Goal: Information Seeking & Learning: Check status

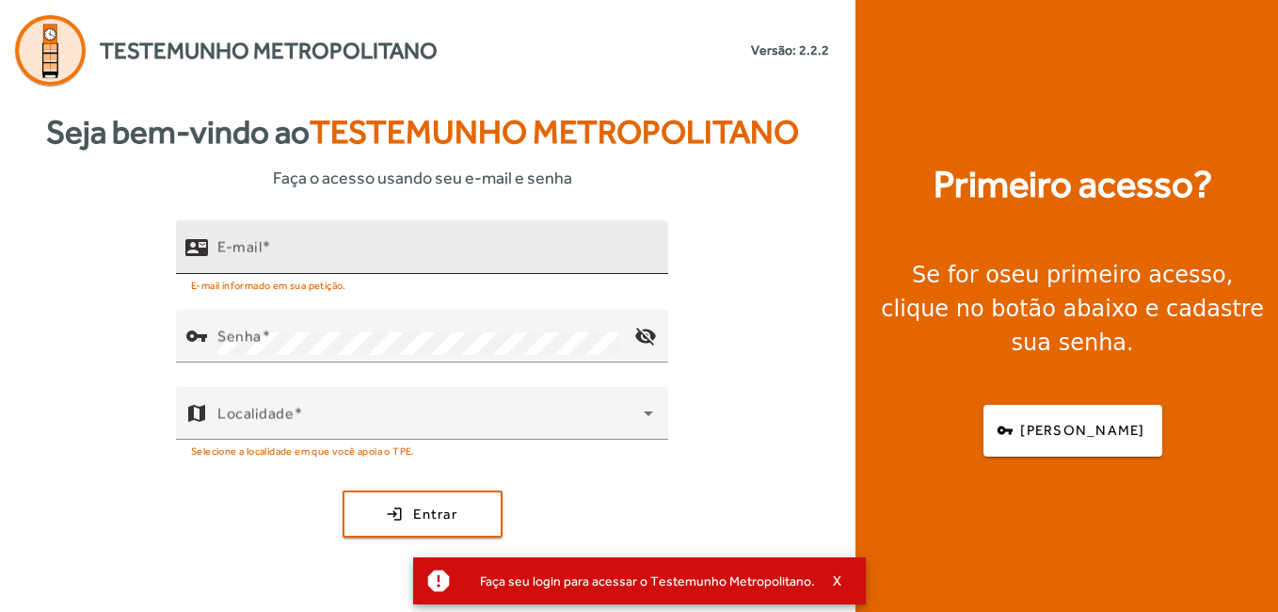
click at [387, 257] on input "E-mail" at bounding box center [435, 255] width 436 height 23
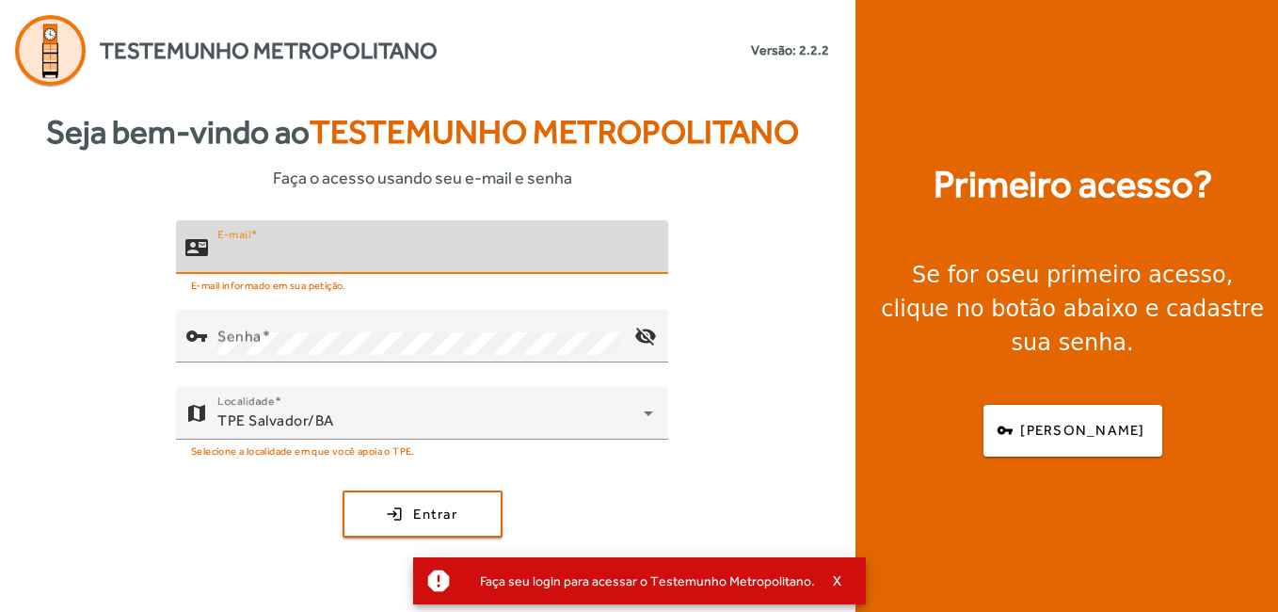
click at [387, 257] on input "E-mail" at bounding box center [435, 255] width 436 height 23
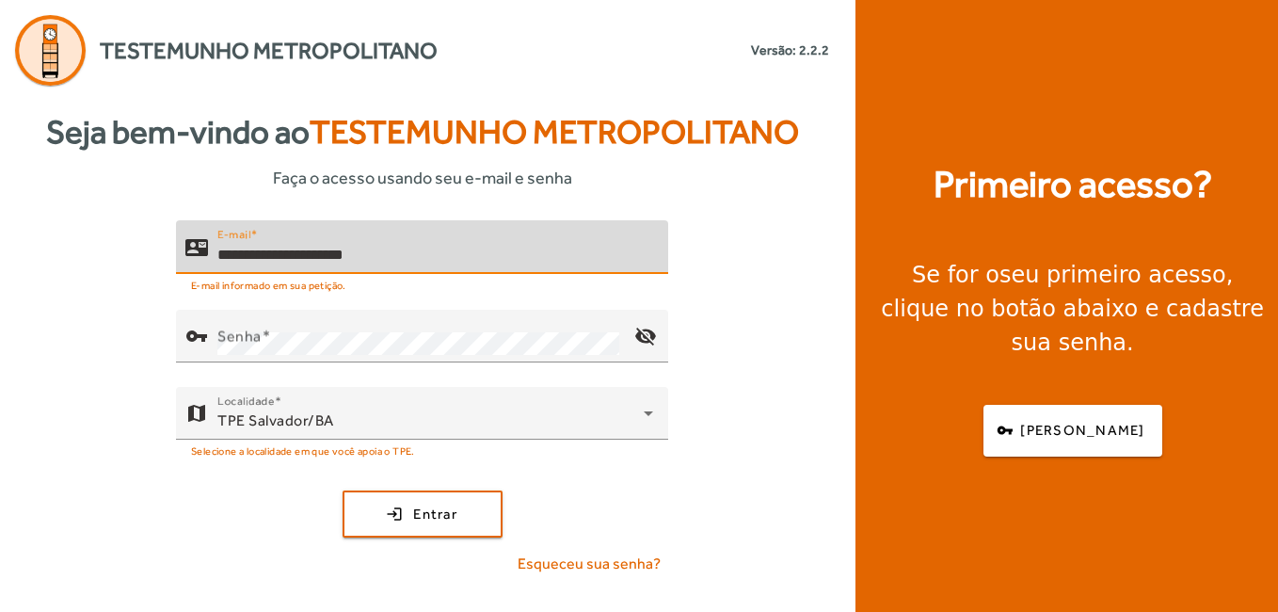
type input "**********"
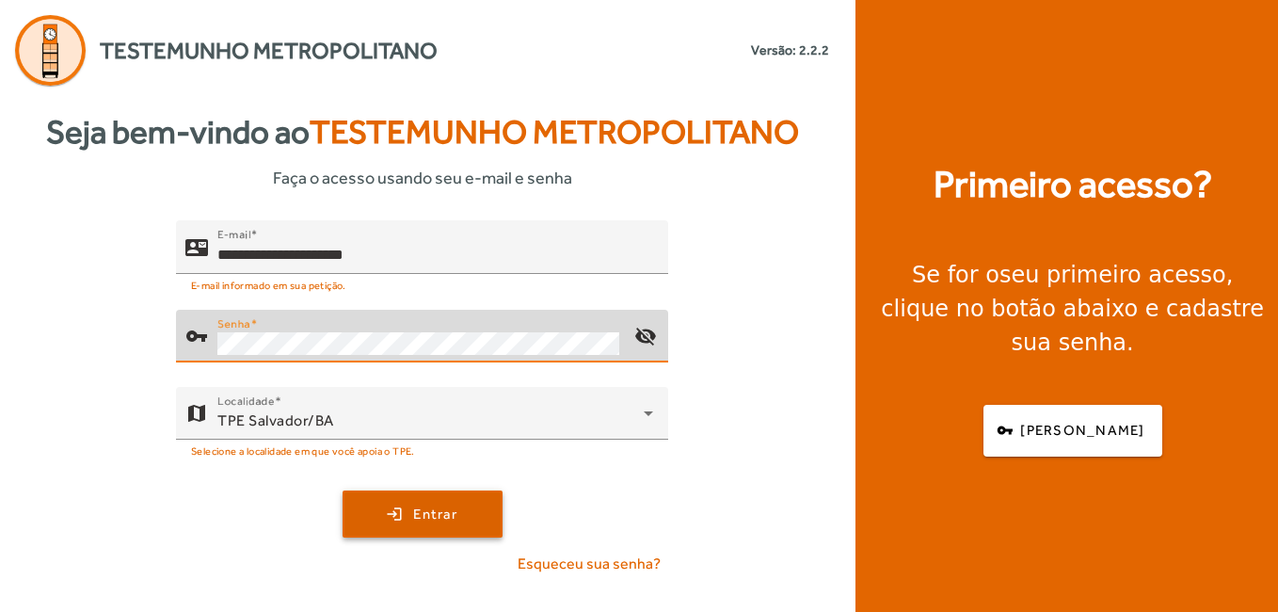
click at [475, 517] on span "submit" at bounding box center [422, 513] width 156 height 45
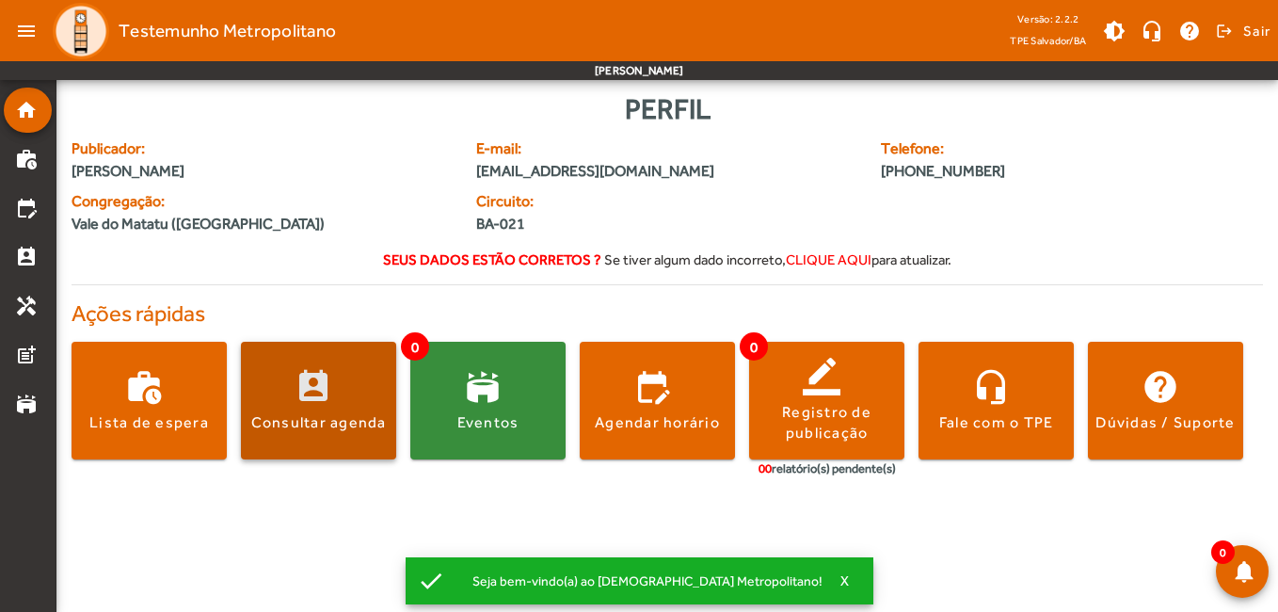
click at [298, 430] on div "Consultar agenda" at bounding box center [318, 422] width 135 height 21
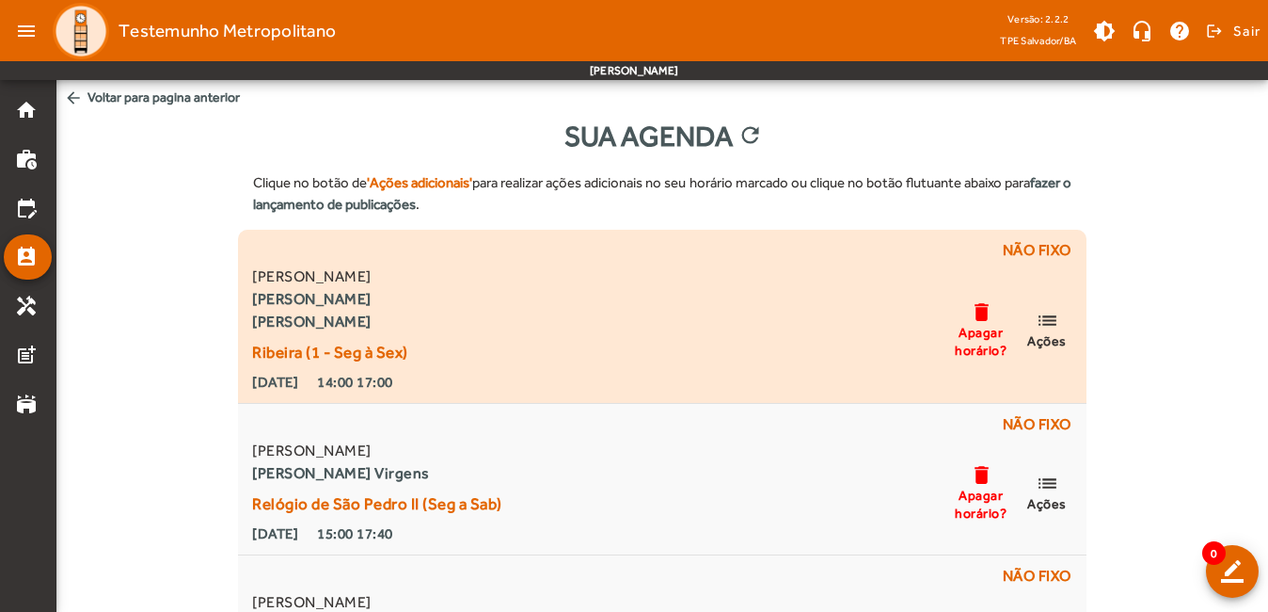
click at [1051, 326] on mat-icon "list" at bounding box center [1047, 321] width 23 height 24
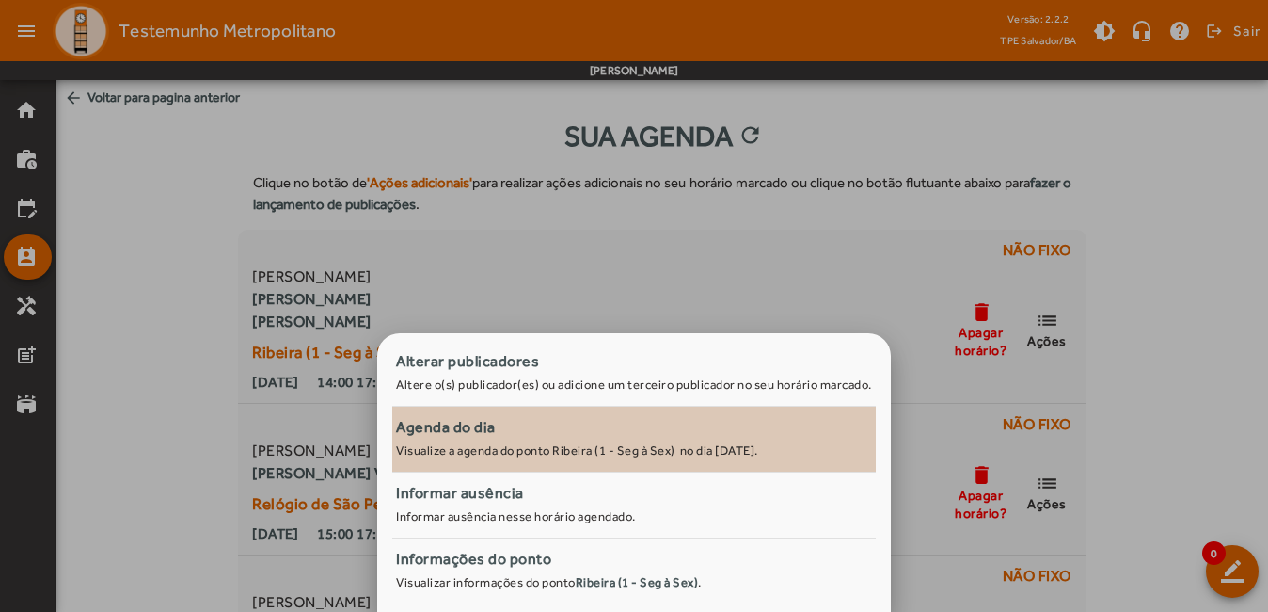
click at [615, 425] on div "Agenda do dia" at bounding box center [634, 427] width 476 height 23
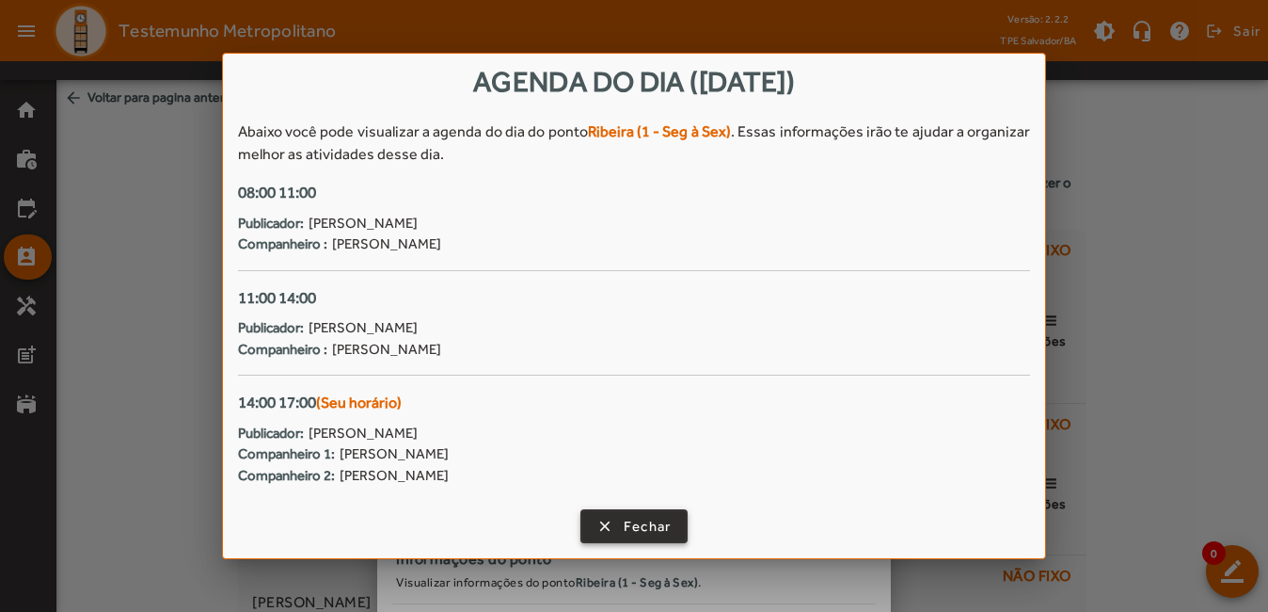
click at [668, 521] on span "Fechar" at bounding box center [648, 527] width 48 height 22
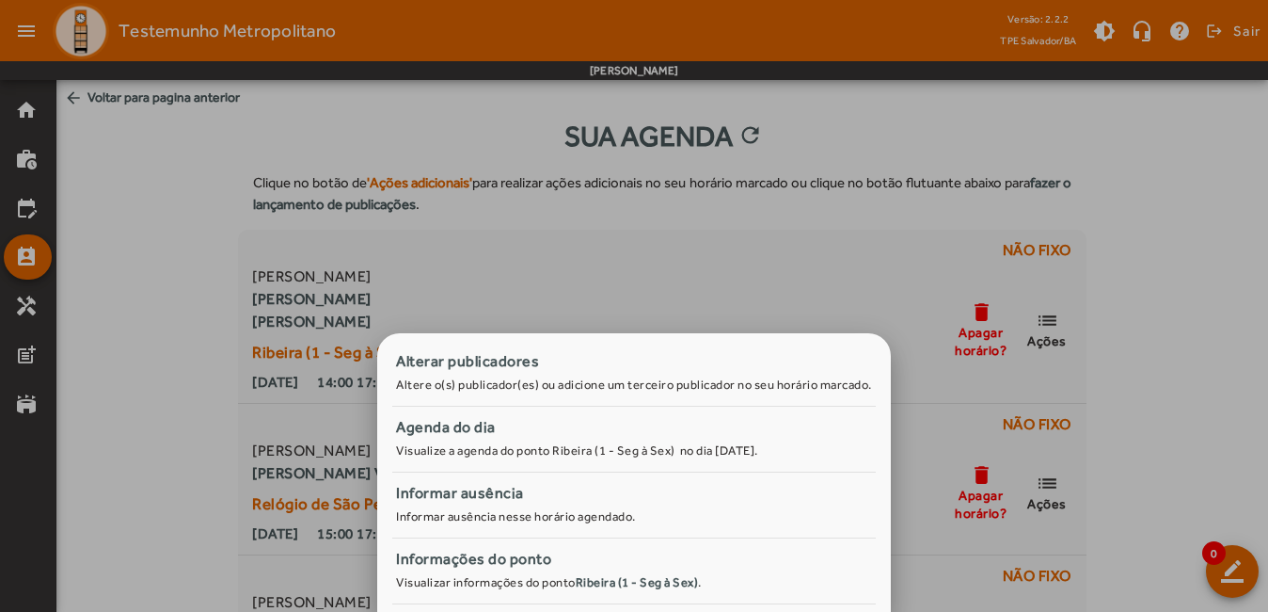
click at [716, 260] on div at bounding box center [634, 306] width 1268 height 612
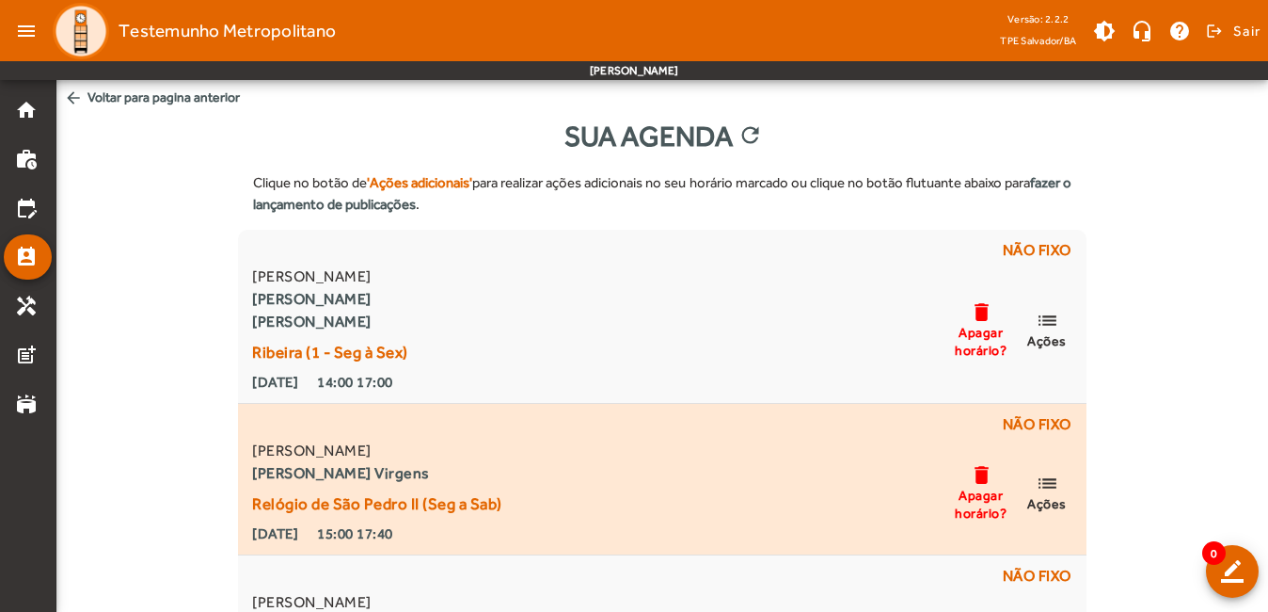
click at [1055, 478] on mat-icon "list" at bounding box center [1047, 483] width 23 height 24
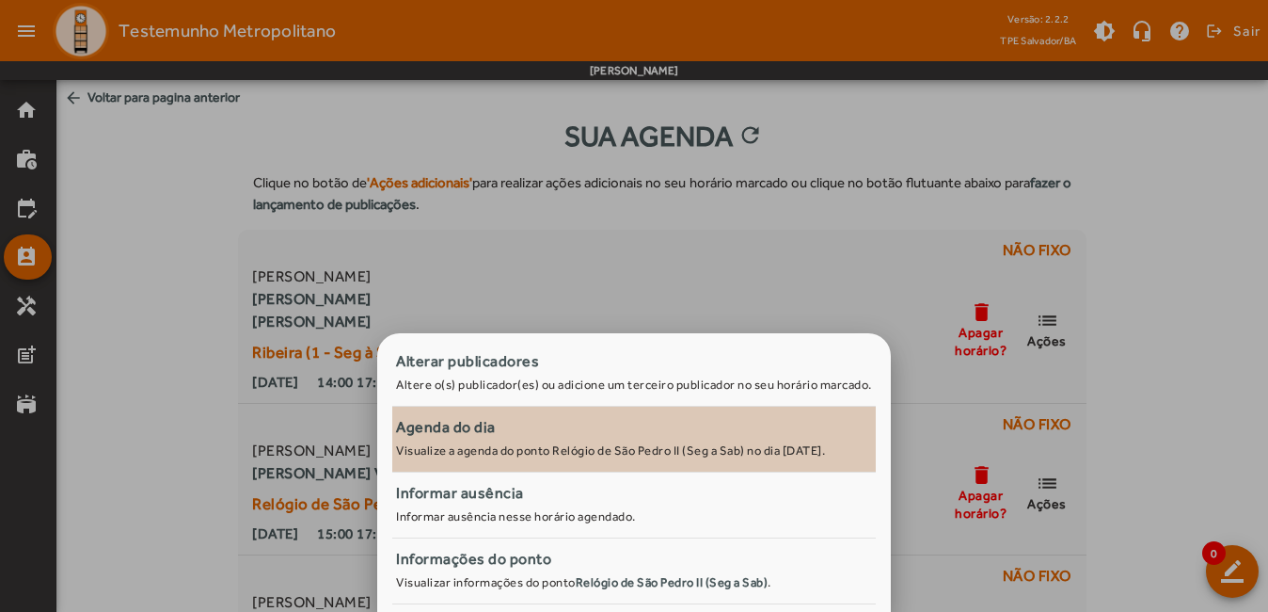
click at [678, 447] on small "Visualize a agenda do ponto Relógio de São Pedro II (Seg a Sab) no dia [DATE]." at bounding box center [610, 450] width 429 height 14
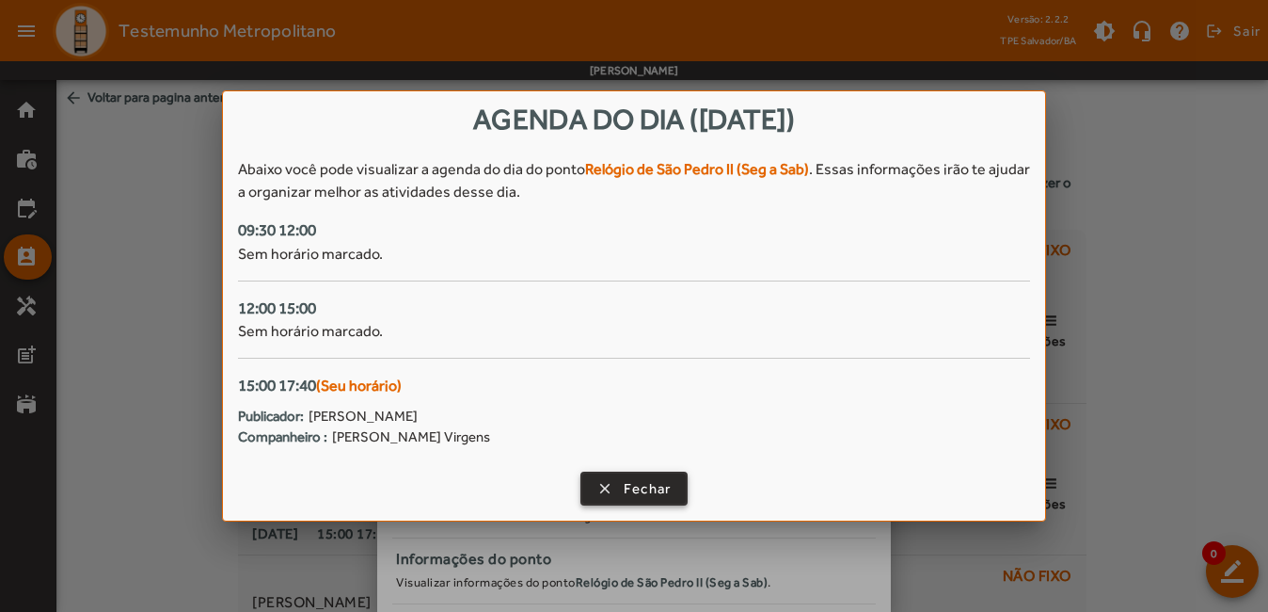
click at [656, 485] on span "Fechar" at bounding box center [648, 489] width 48 height 22
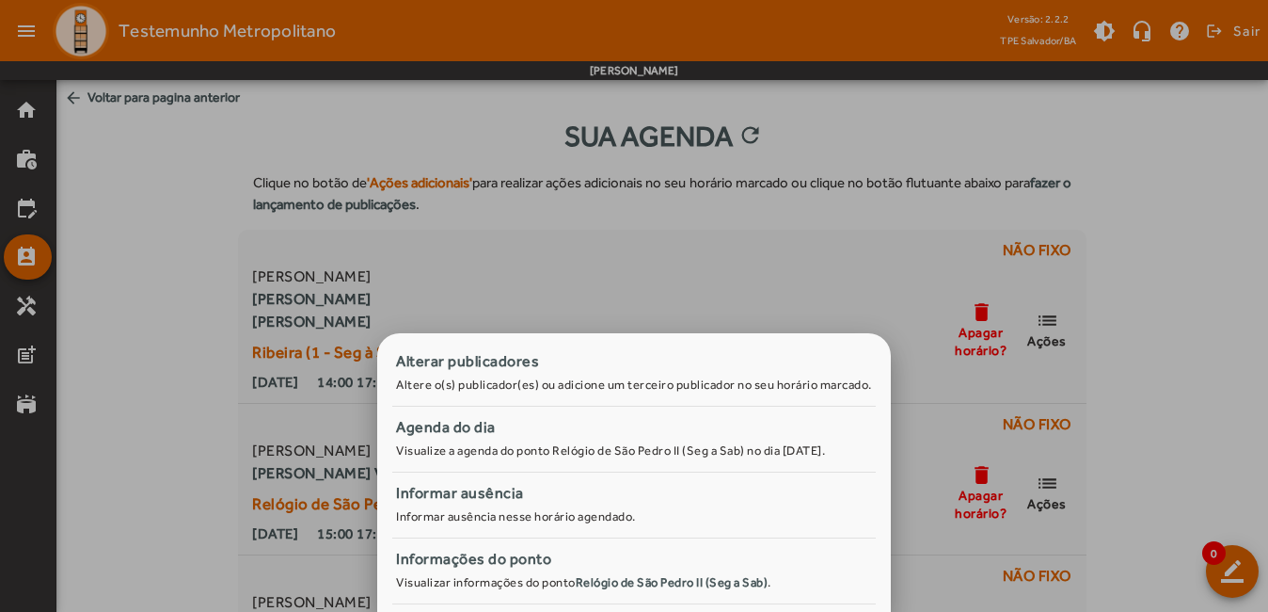
click at [1253, 322] on div at bounding box center [634, 306] width 1268 height 612
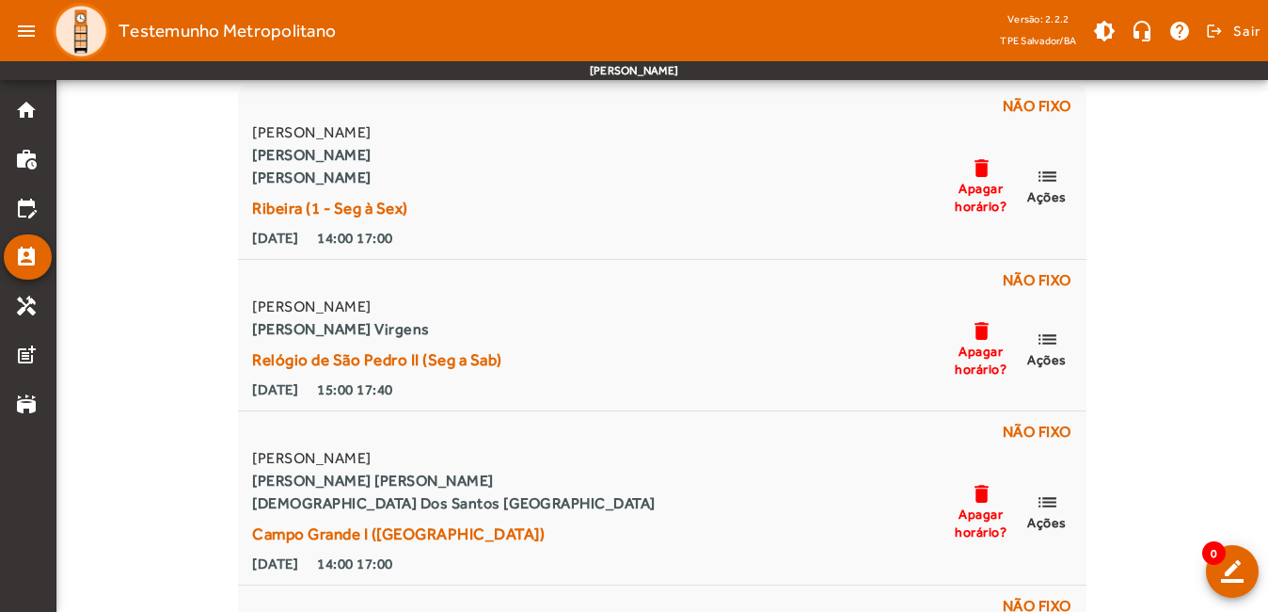
scroll to position [188, 0]
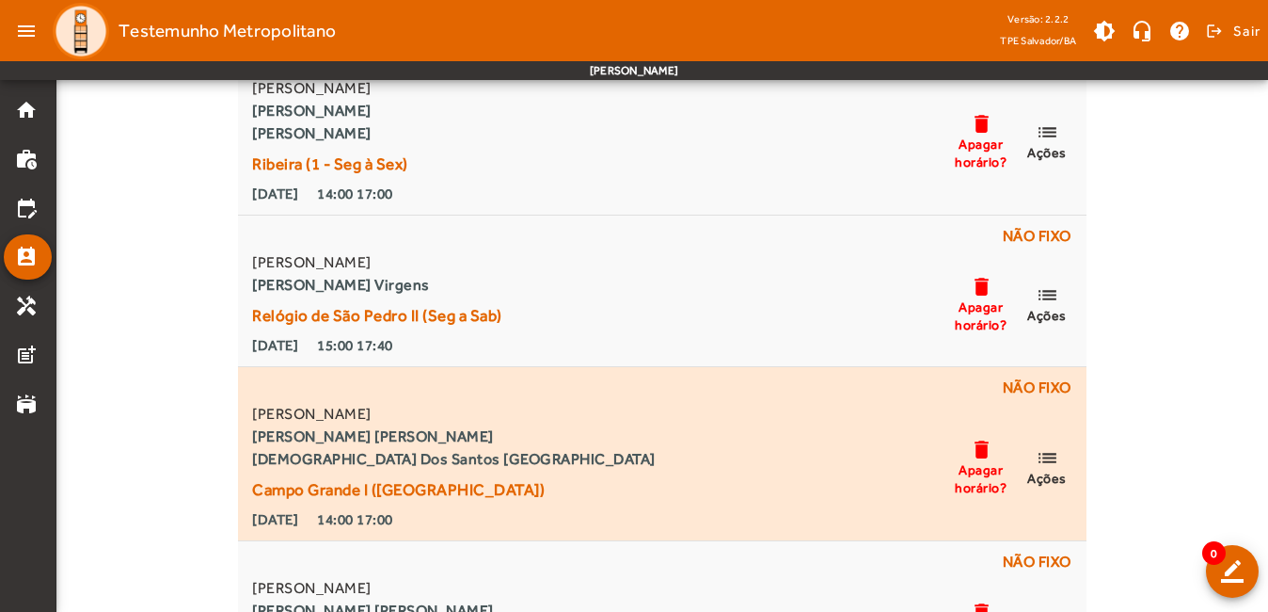
click at [1047, 468] on mat-icon "list" at bounding box center [1047, 458] width 23 height 24
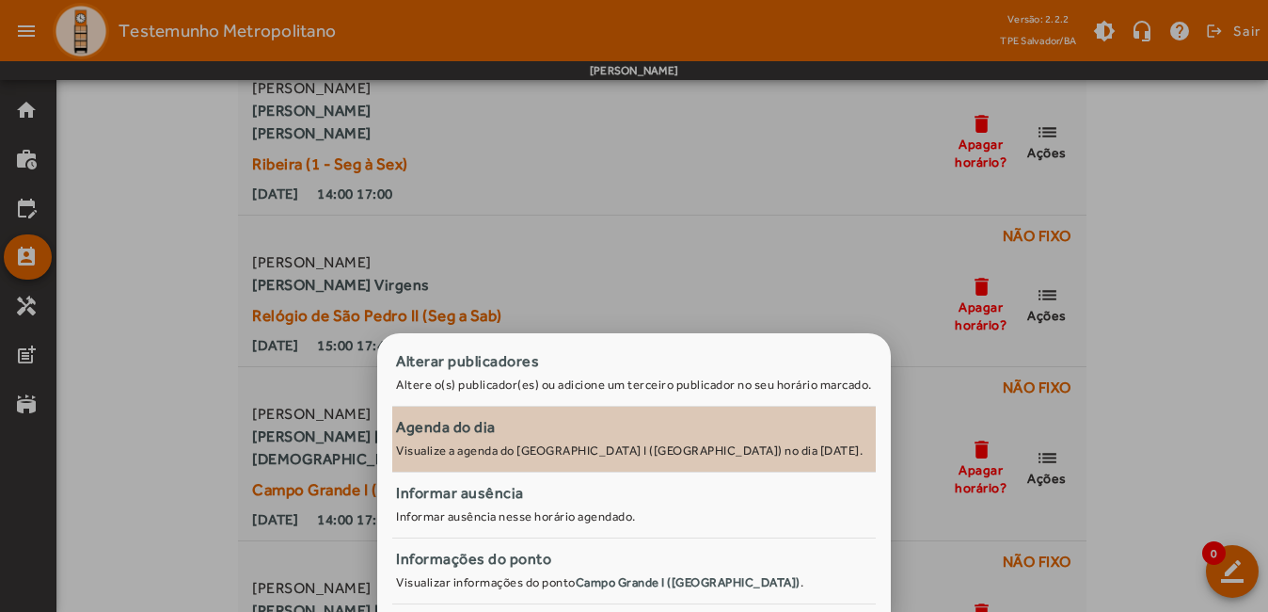
click at [533, 445] on small "Visualize a agenda do [GEOGRAPHIC_DATA] I ([GEOGRAPHIC_DATA]) no dia [DATE]." at bounding box center [629, 450] width 467 height 14
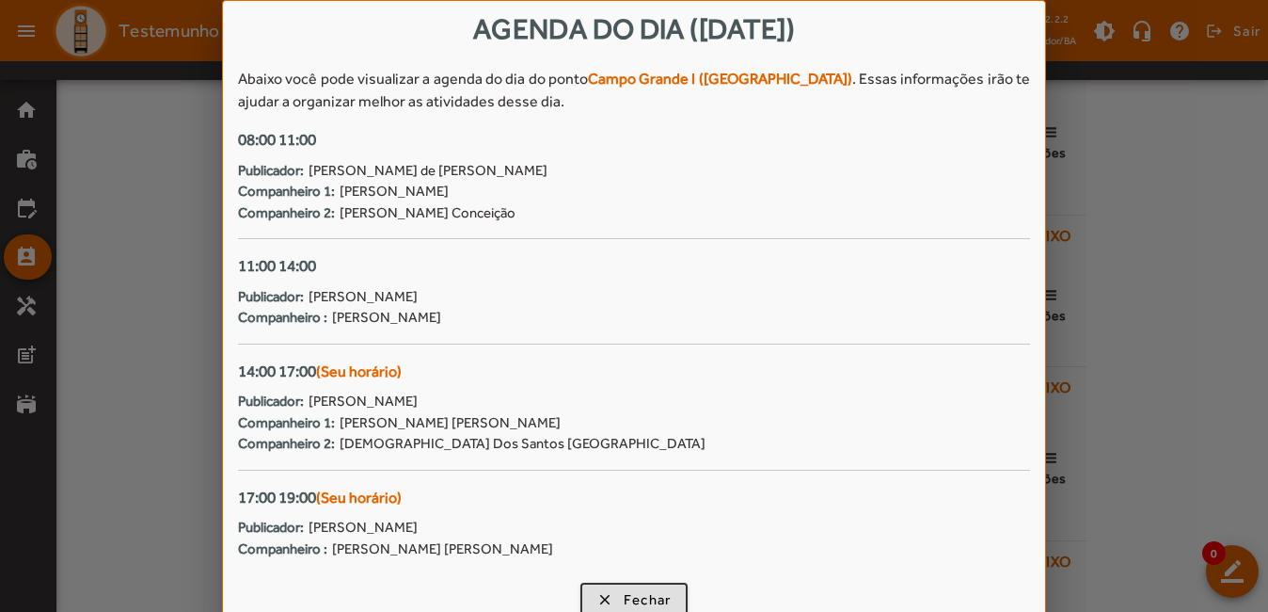
click at [1200, 267] on div at bounding box center [634, 306] width 1268 height 612
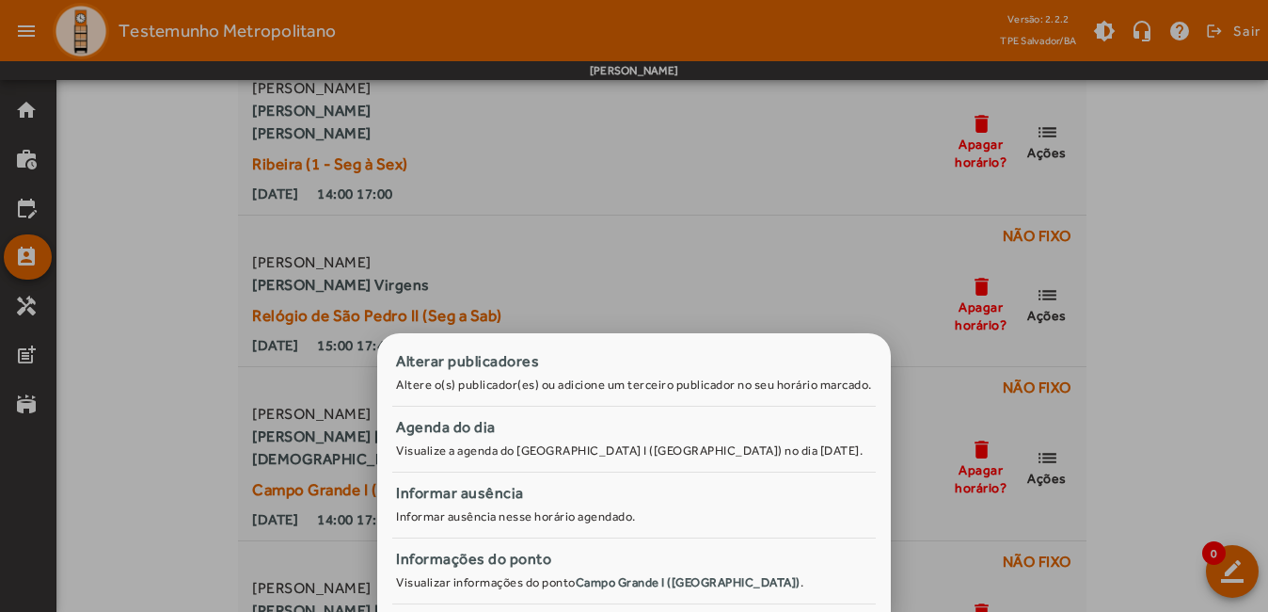
click at [1111, 332] on div at bounding box center [634, 306] width 1268 height 612
